Goal: Information Seeking & Learning: Learn about a topic

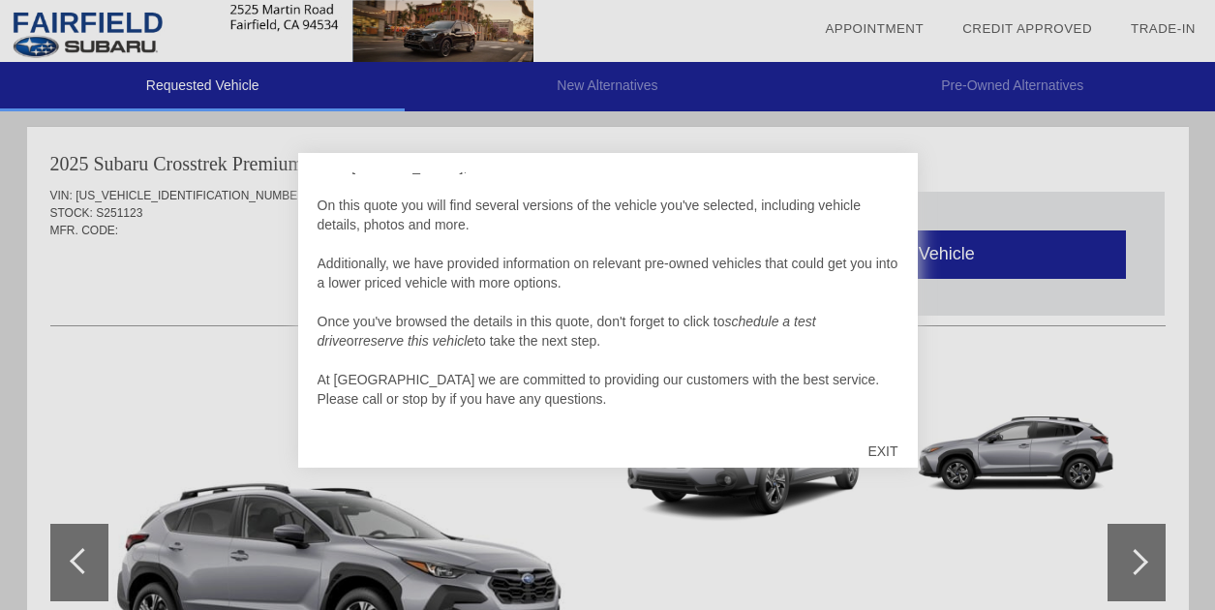
scroll to position [19, 0]
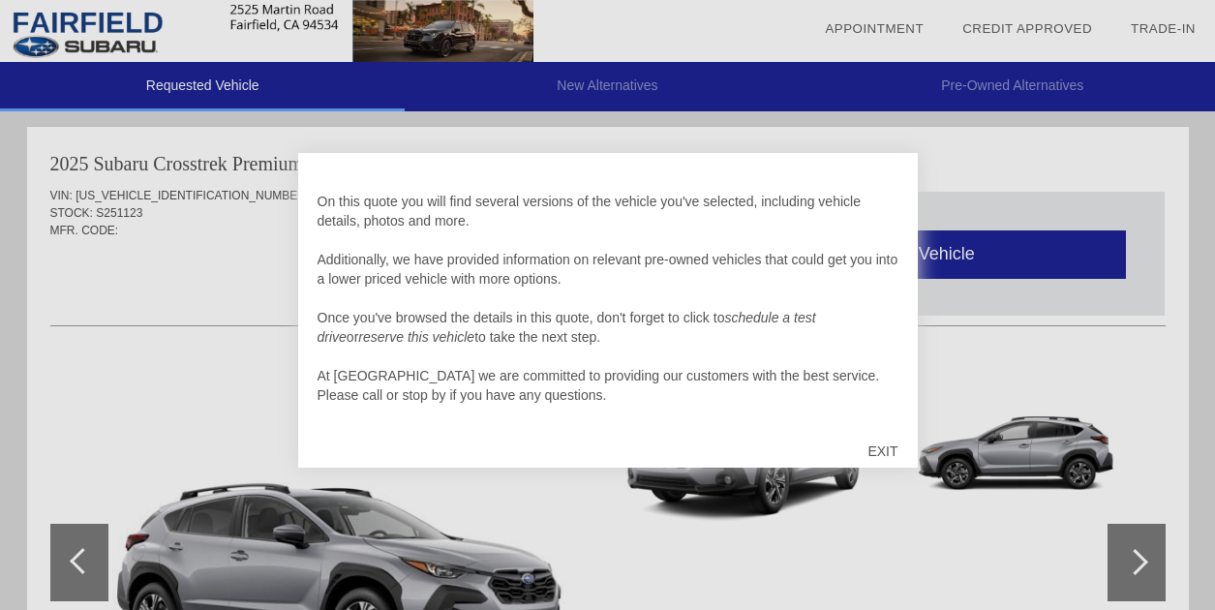
click at [879, 444] on div "EXIT" at bounding box center [882, 451] width 69 height 58
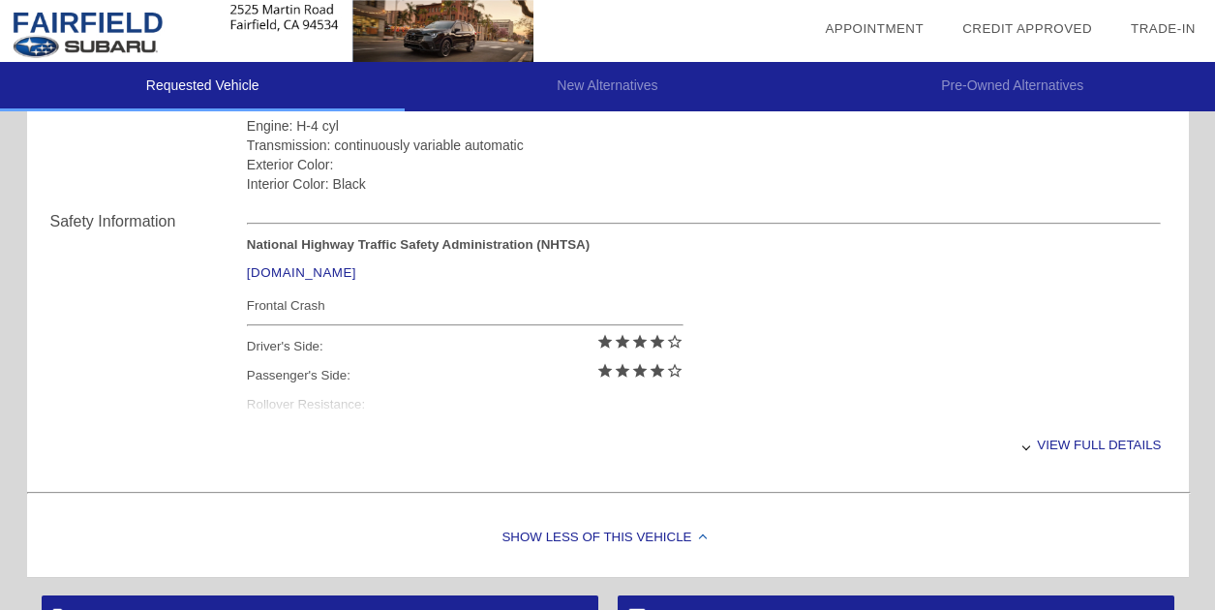
scroll to position [800, 0]
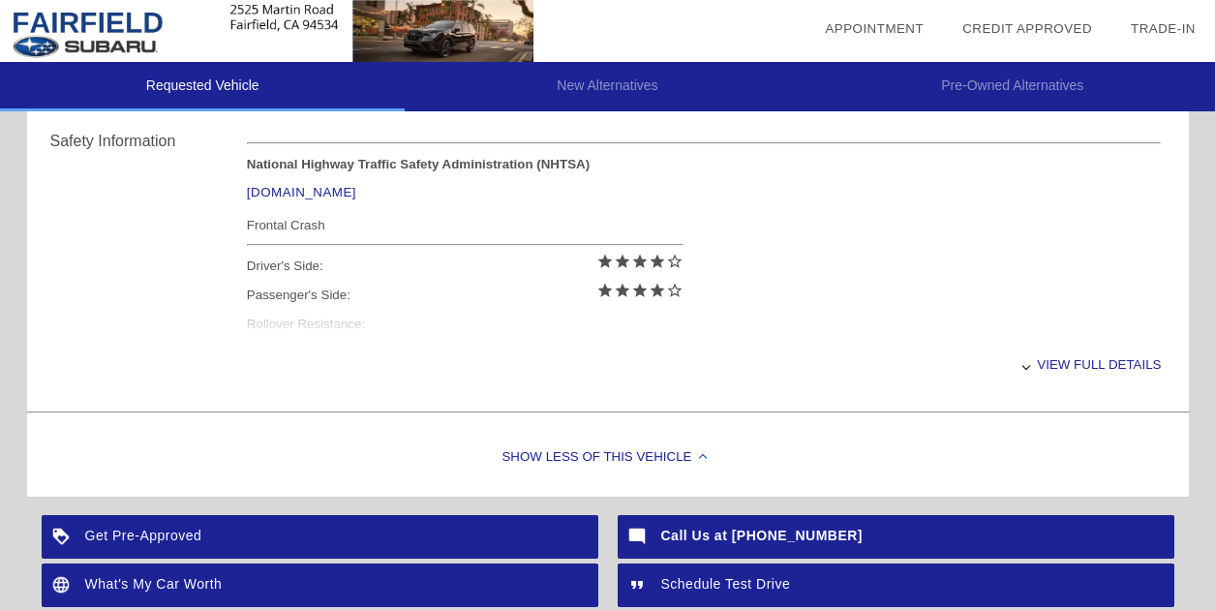
click at [1117, 366] on div "View full details" at bounding box center [704, 364] width 915 height 47
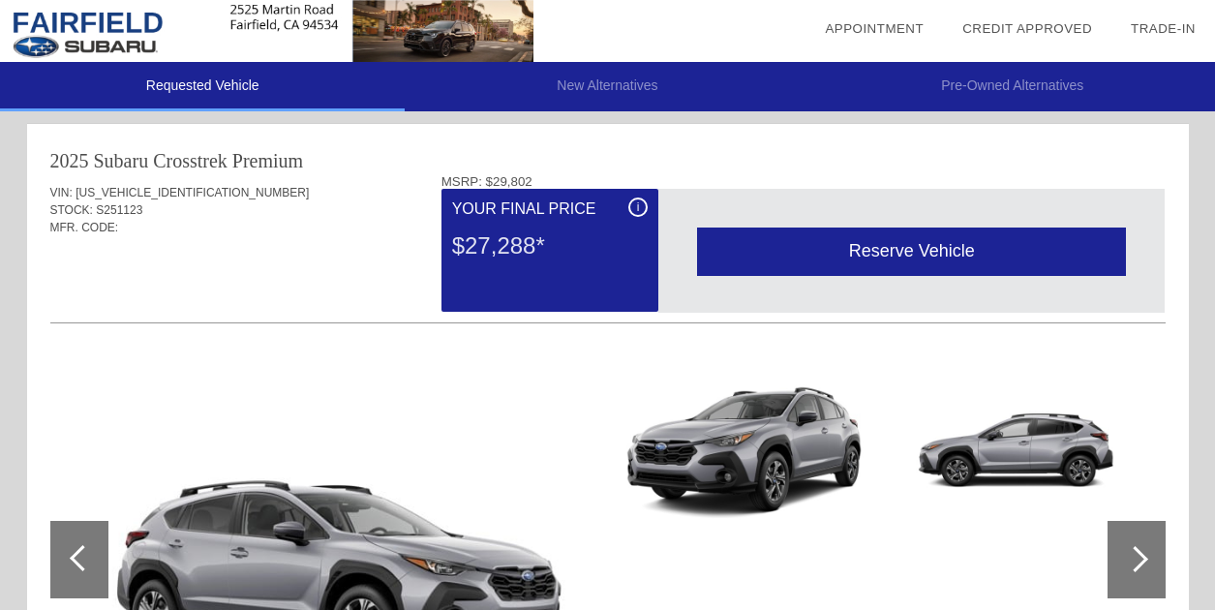
scroll to position [0, 0]
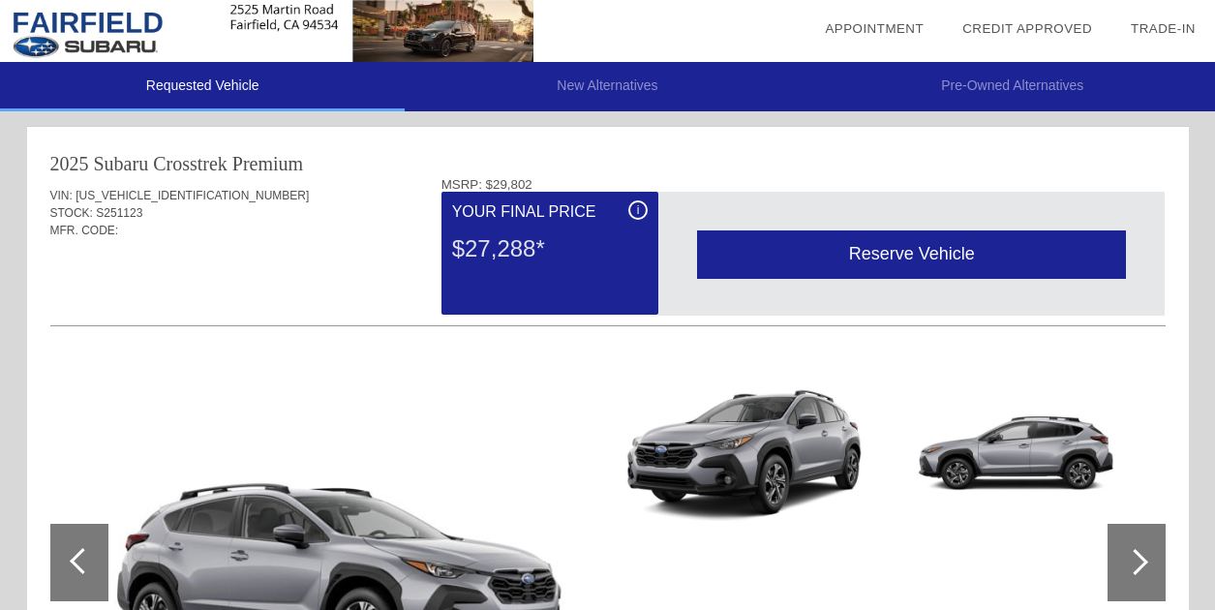
click at [74, 558] on div at bounding box center [83, 561] width 26 height 26
click at [1135, 551] on div at bounding box center [1135, 562] width 26 height 26
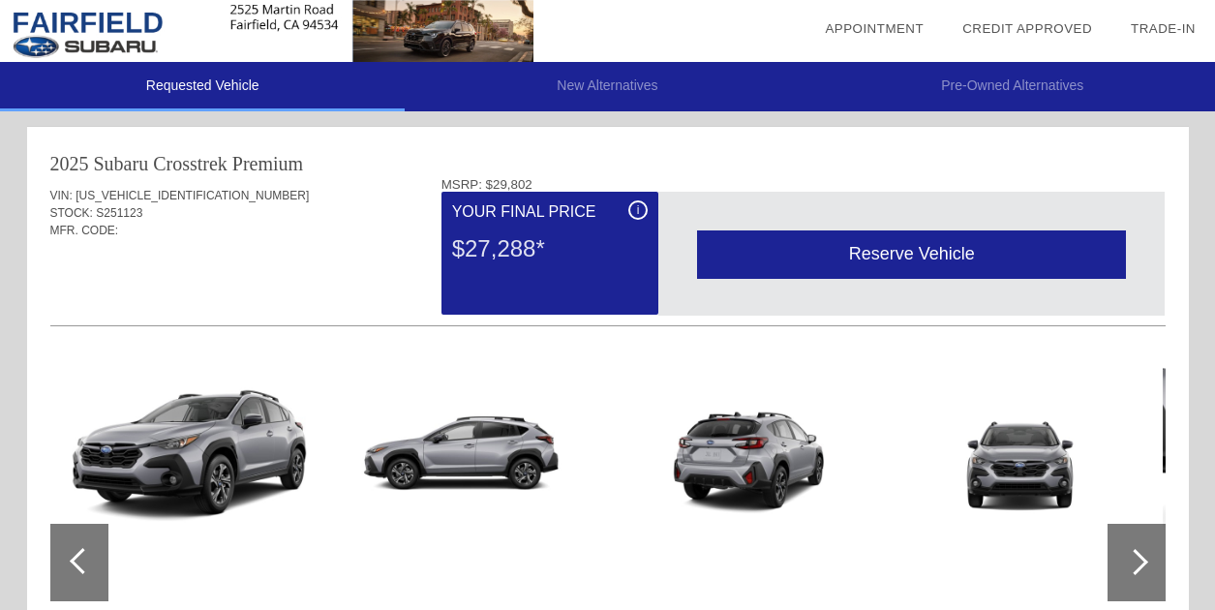
click at [1142, 562] on div at bounding box center [1135, 562] width 26 height 26
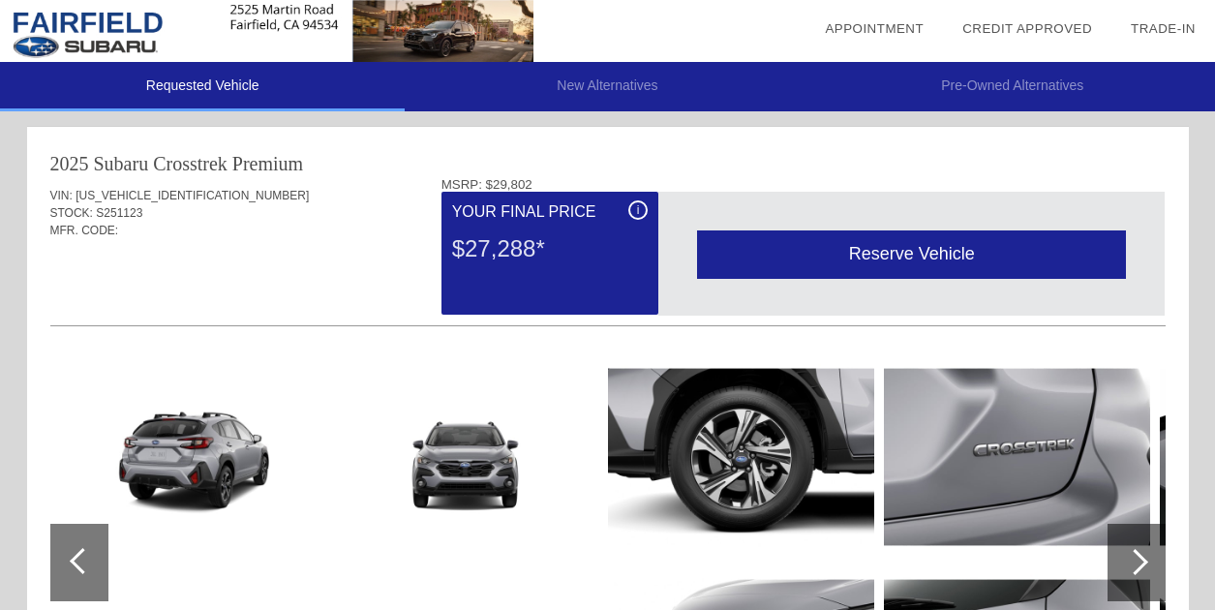
click at [1142, 562] on div at bounding box center [1135, 562] width 26 height 26
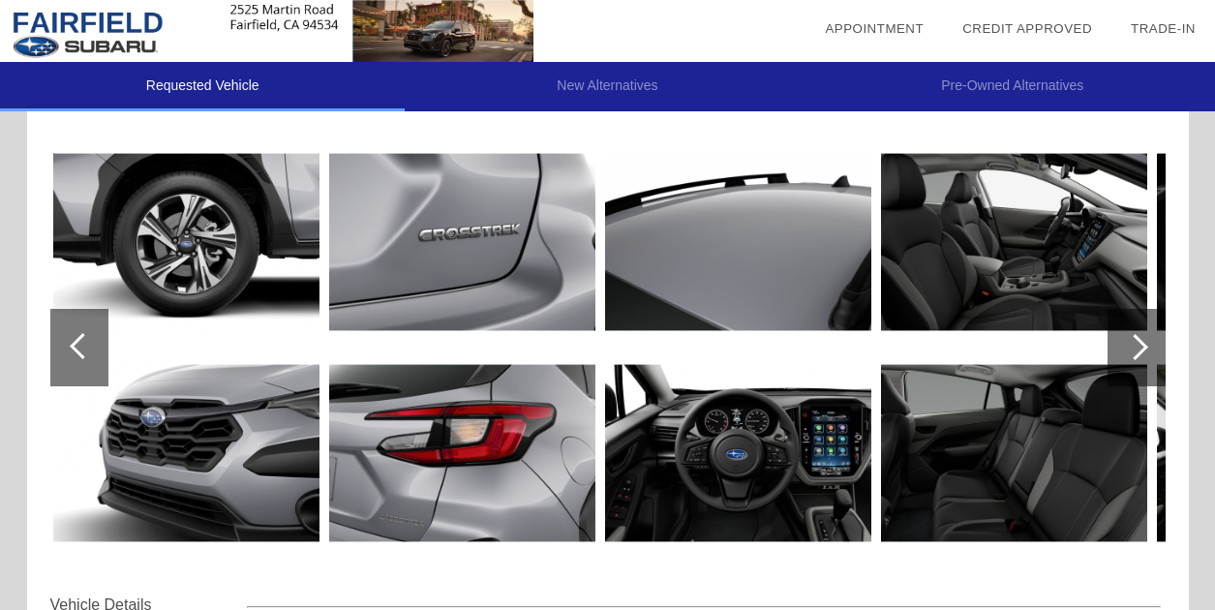
scroll to position [290, 0]
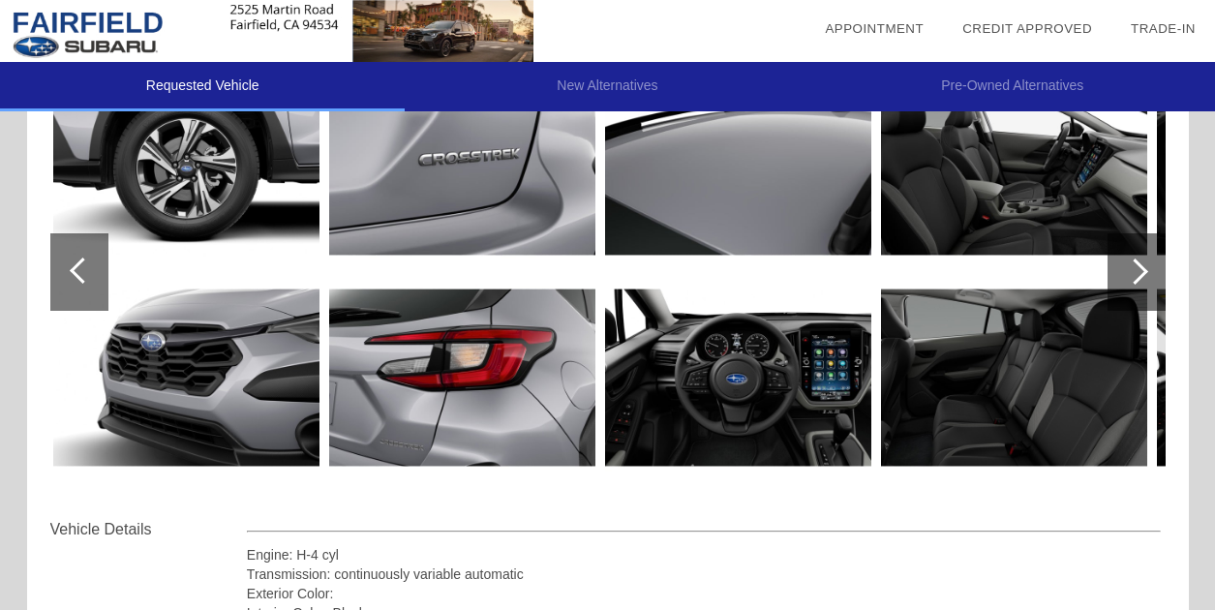
click at [1135, 269] on div at bounding box center [1135, 272] width 26 height 26
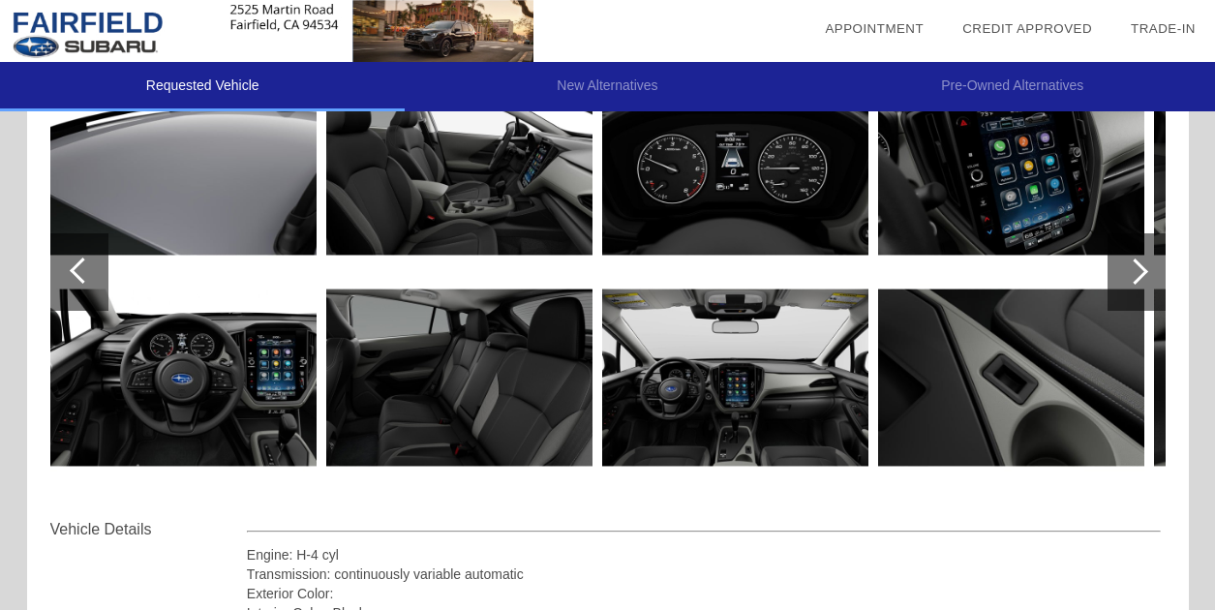
scroll to position [194, 0]
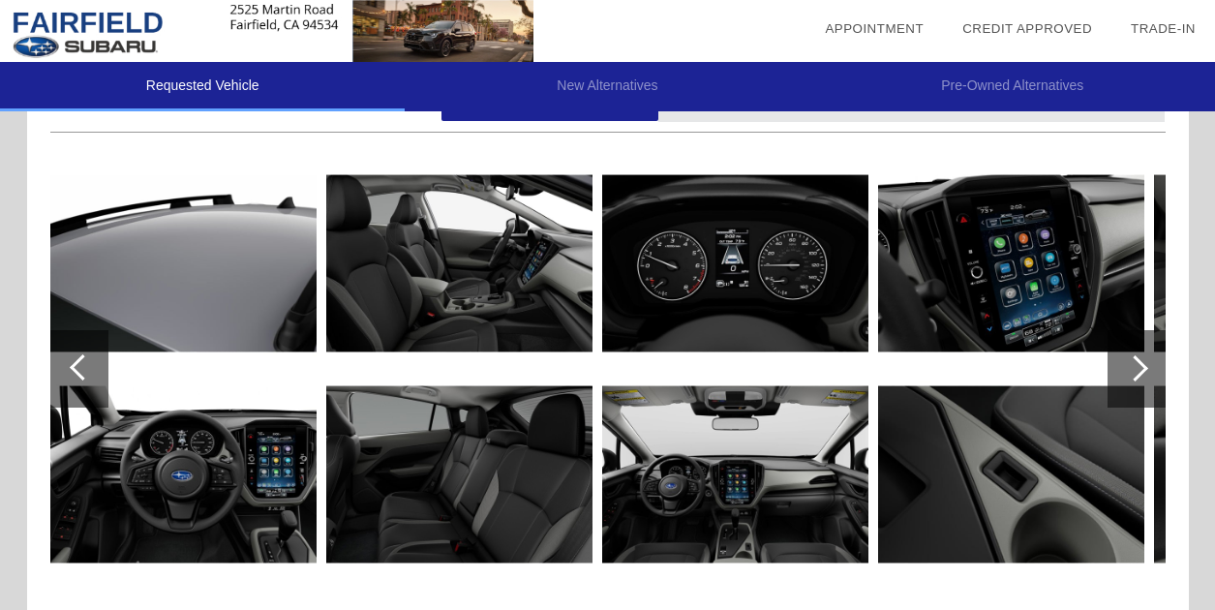
click at [1135, 361] on div at bounding box center [1135, 368] width 26 height 26
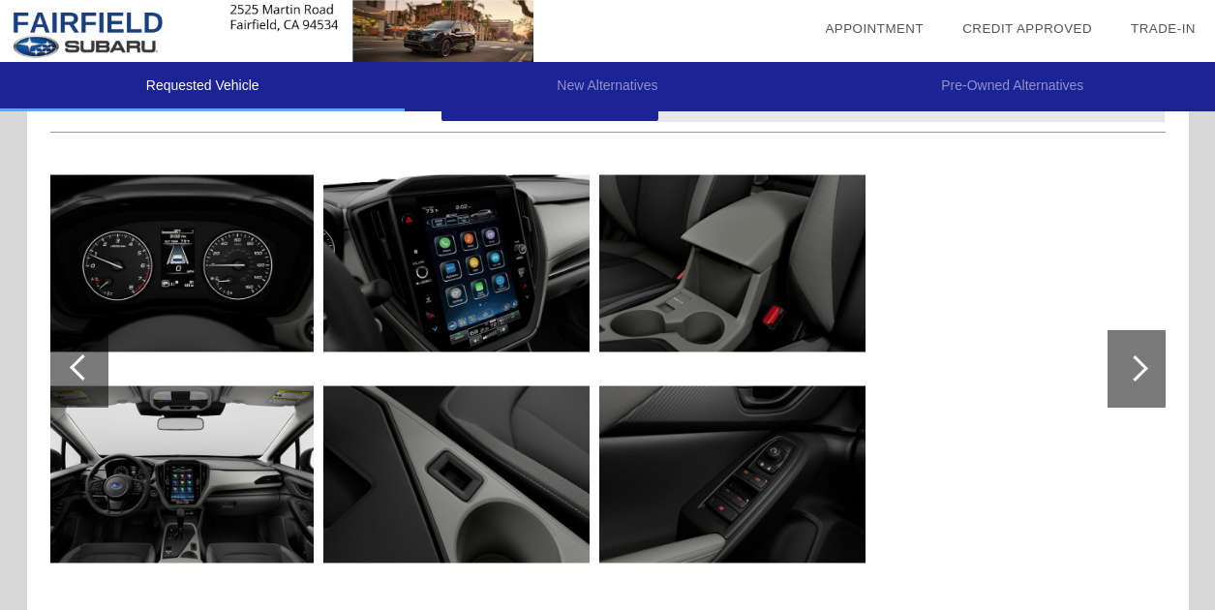
click at [1135, 361] on div at bounding box center [1135, 368] width 26 height 26
